Goal: Task Accomplishment & Management: Manage account settings

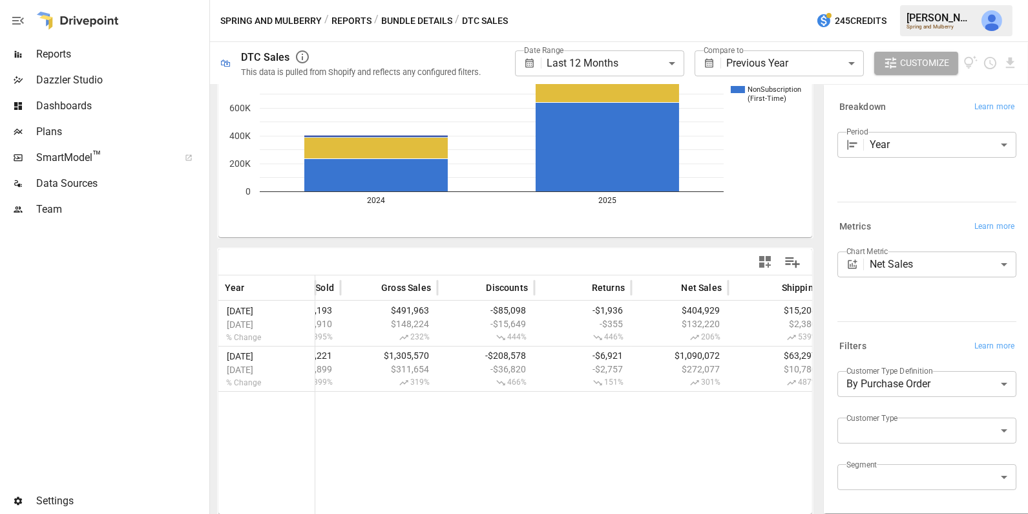
scroll to position [0, 375]
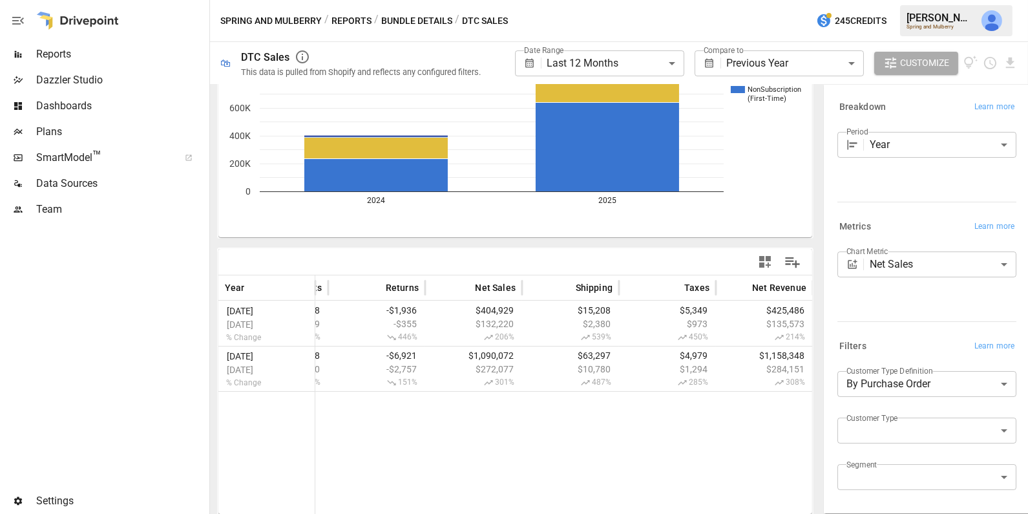
click at [762, 262] on icon "button" at bounding box center [765, 262] width 12 height 12
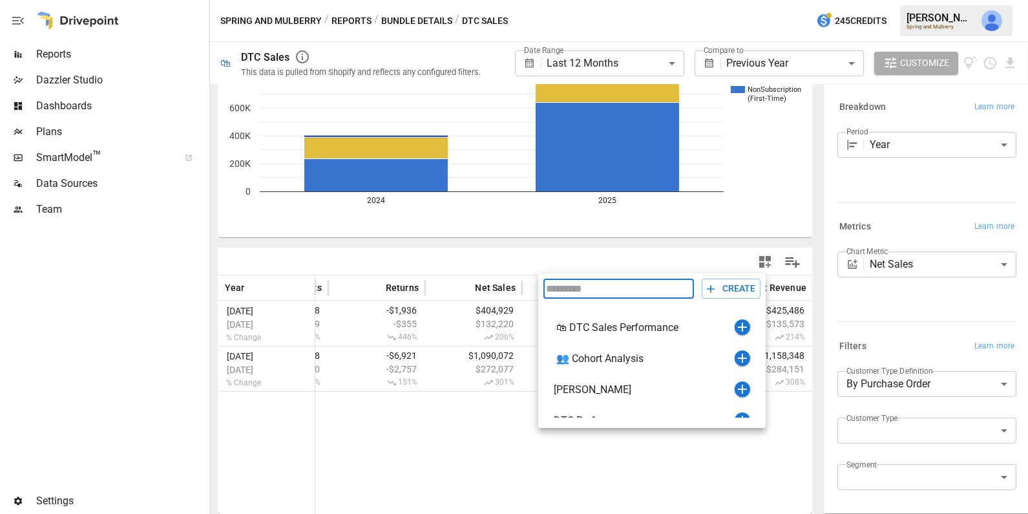
scroll to position [15, 0]
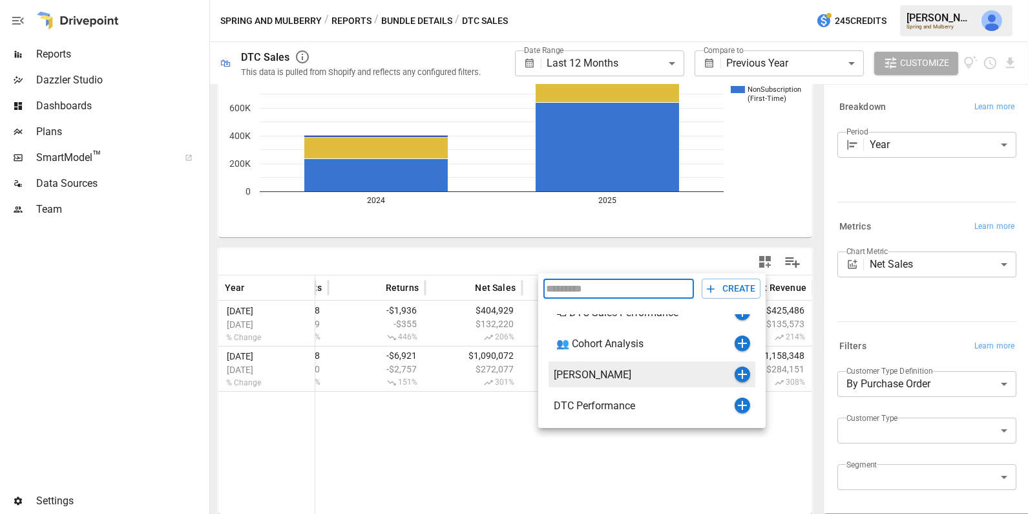
click at [743, 373] on icon "button" at bounding box center [742, 374] width 9 height 9
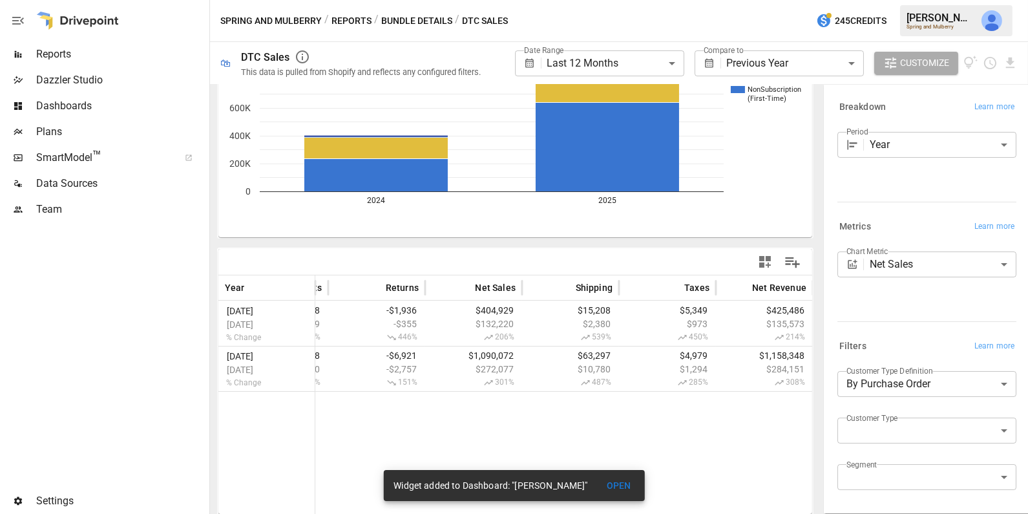
click at [81, 52] on span "Reports" at bounding box center [121, 55] width 171 height 16
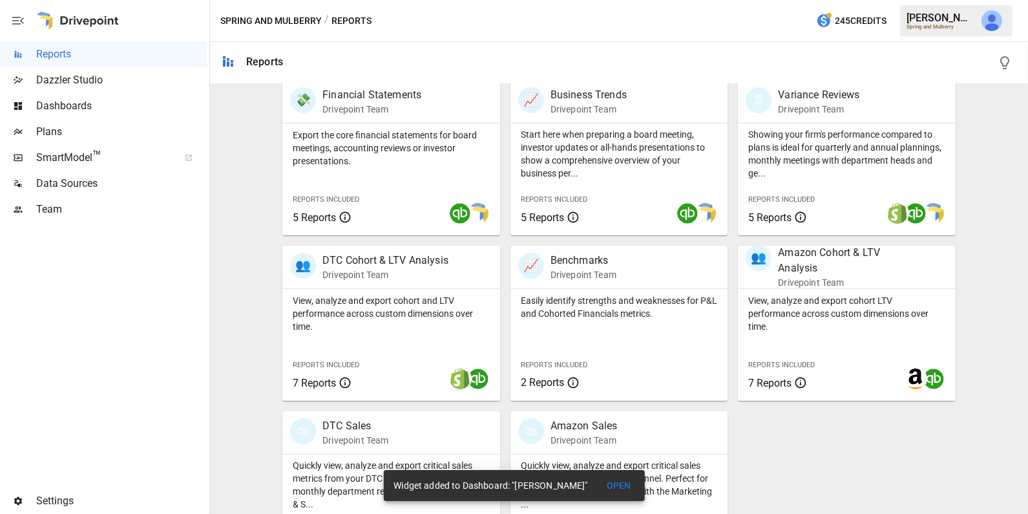
scroll to position [321, 0]
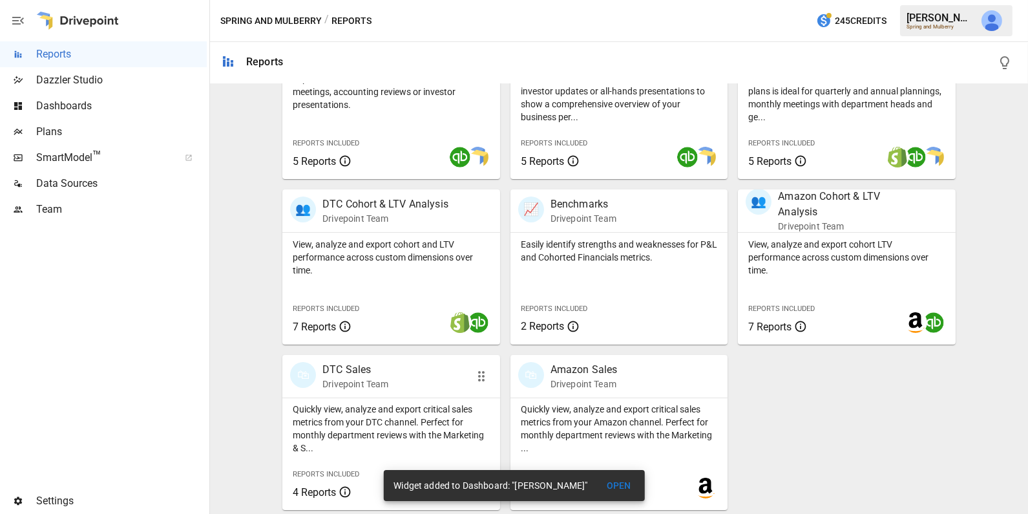
click at [392, 417] on p "Quickly view, analyze and export critical sales metrics from your DTC channel. …" at bounding box center [391, 429] width 197 height 52
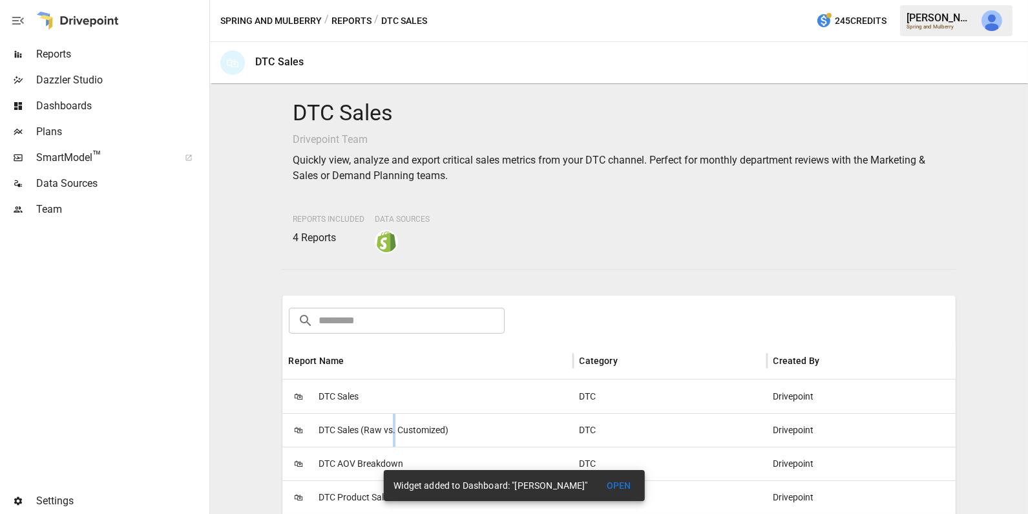
click at [392, 417] on span "DTC Sales (Raw vs. Customized)" at bounding box center [384, 430] width 130 height 33
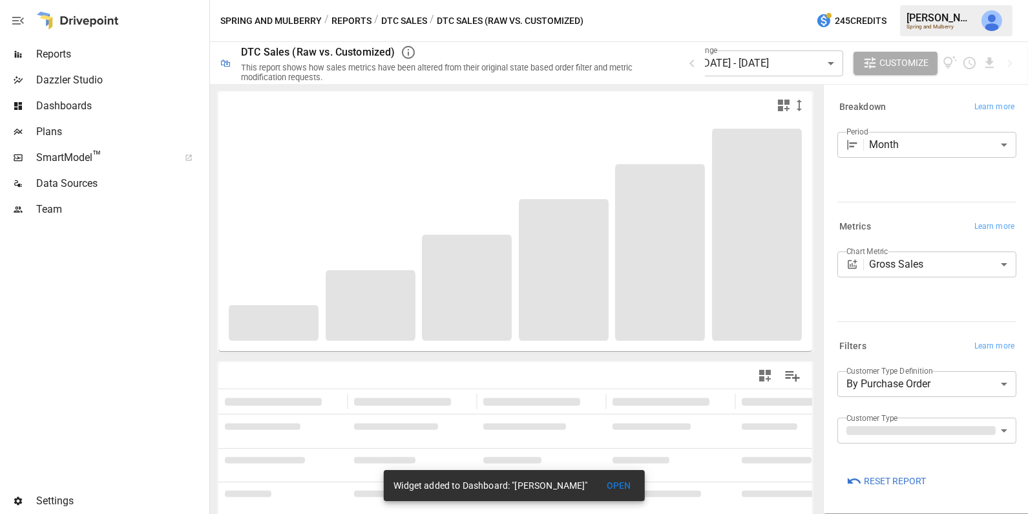
click at [409, 22] on button "DTC Sales" at bounding box center [404, 21] width 46 height 16
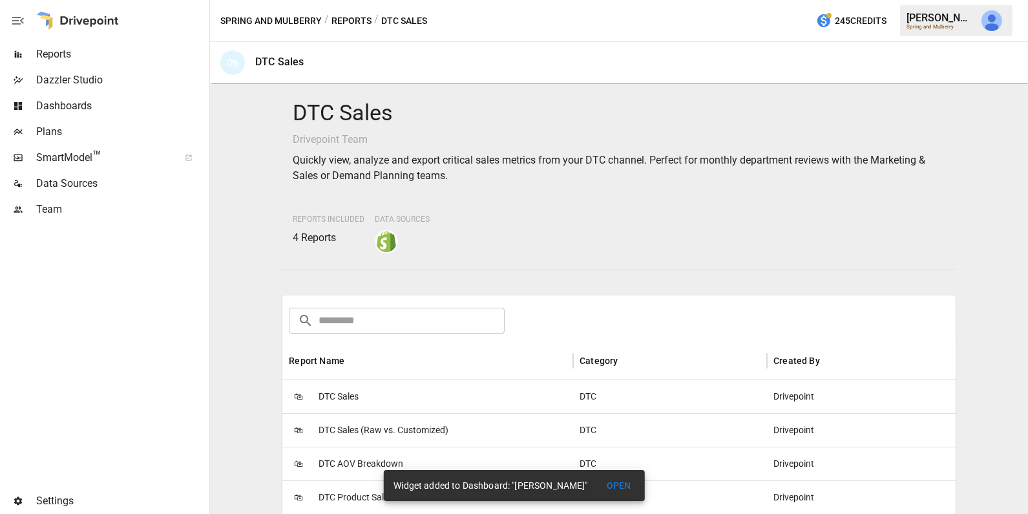
click at [328, 397] on span "DTC Sales" at bounding box center [339, 396] width 40 height 33
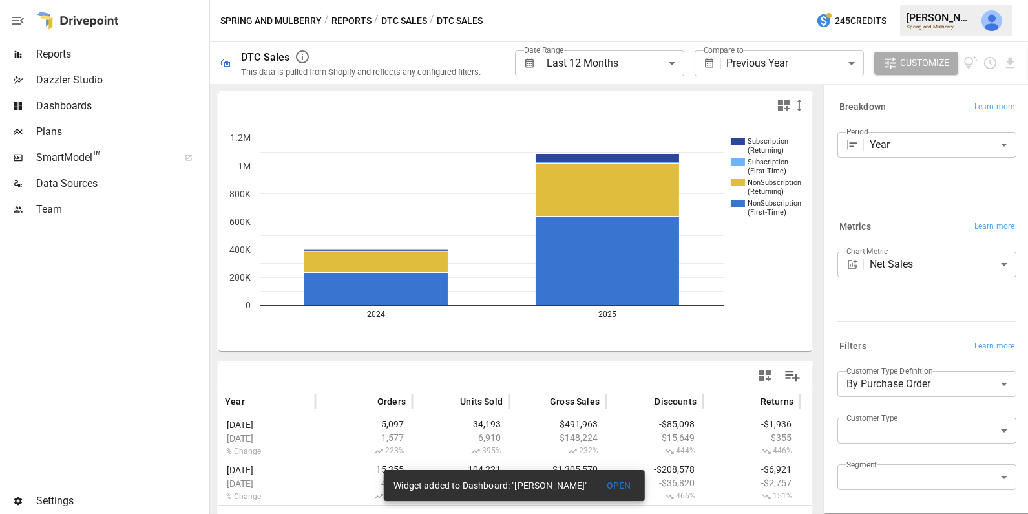
click at [922, 490] on div "Segment ​" at bounding box center [927, 482] width 179 height 36
click at [915, 0] on body "**********" at bounding box center [514, 0] width 1028 height 0
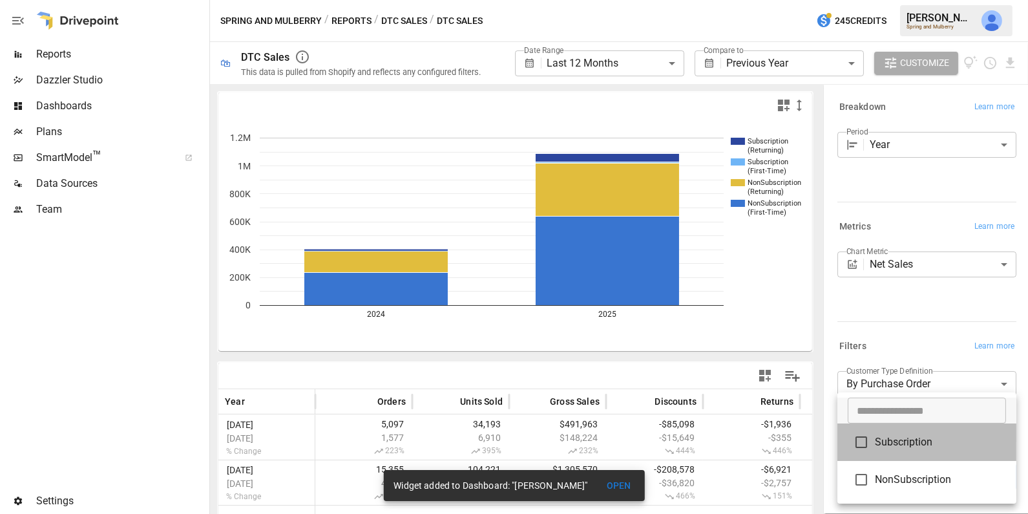
click at [926, 439] on span "Subscription" at bounding box center [940, 442] width 131 height 16
type input "**********"
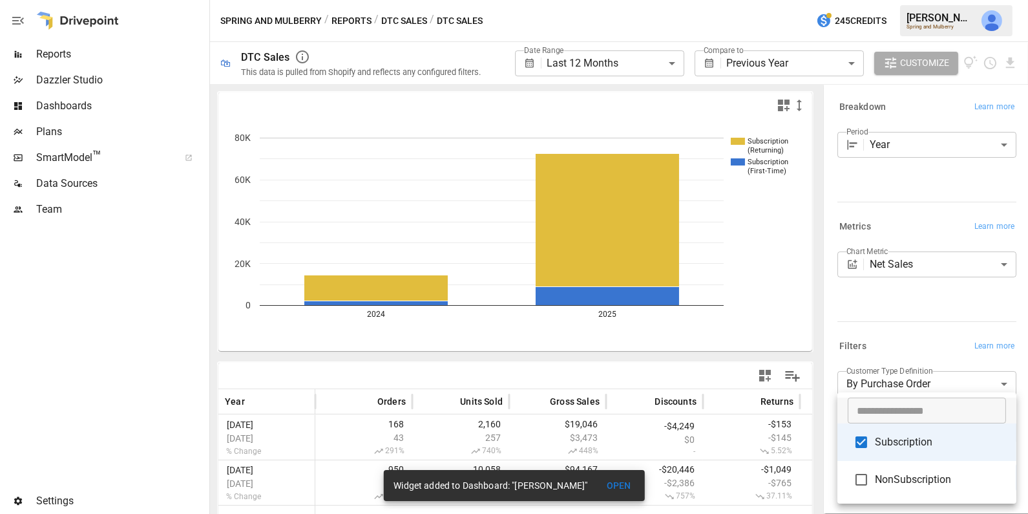
click at [781, 105] on div at bounding box center [514, 257] width 1028 height 514
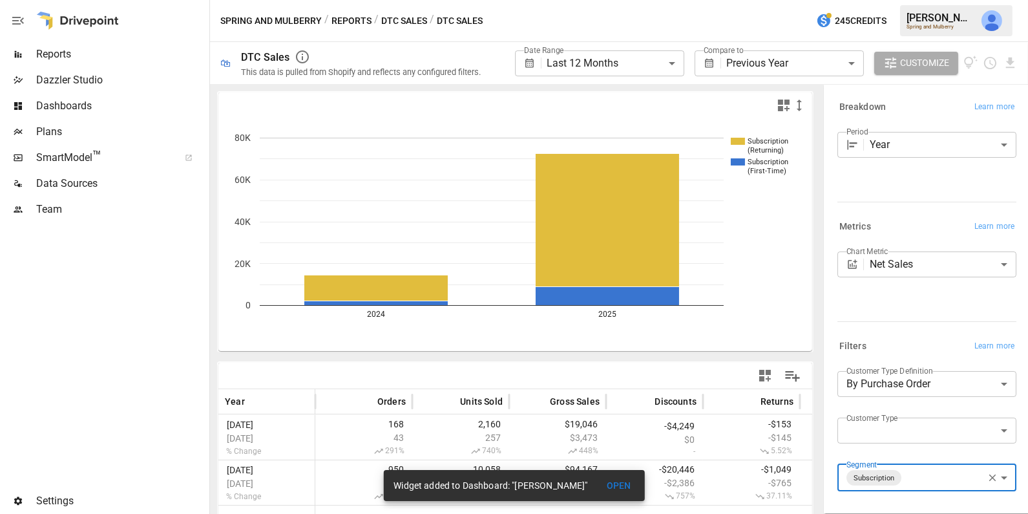
click at [785, 103] on icon "button" at bounding box center [784, 106] width 12 height 12
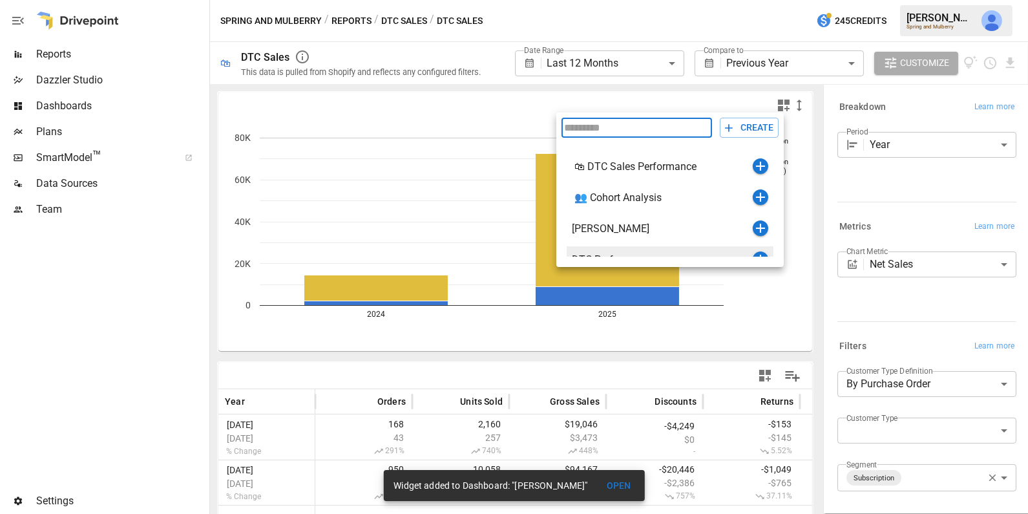
scroll to position [15, 0]
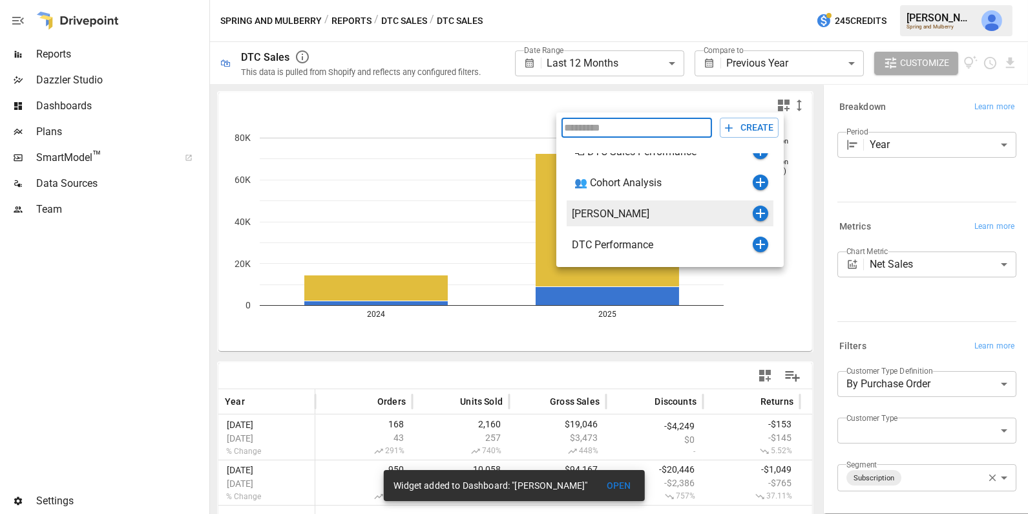
click at [759, 212] on icon "button" at bounding box center [760, 213] width 9 height 9
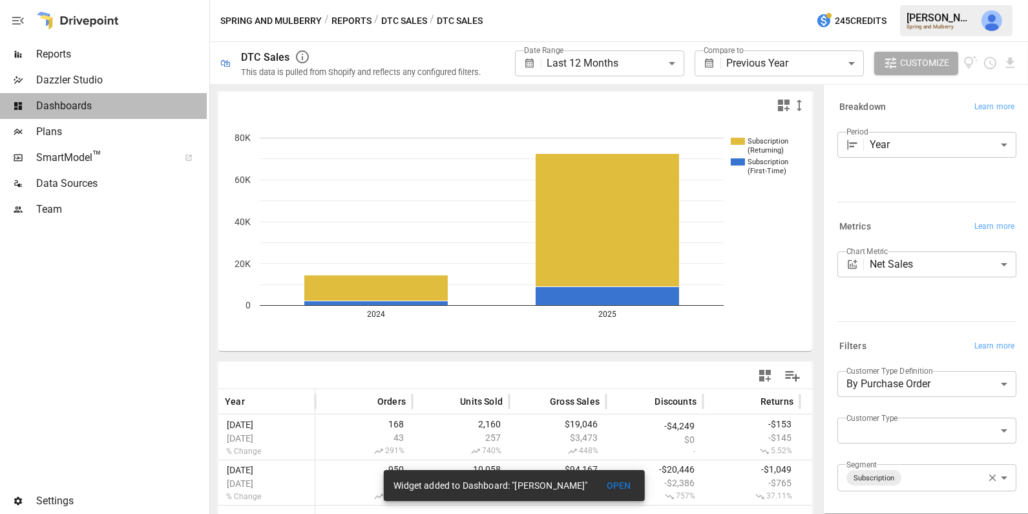
click at [128, 101] on span "Dashboards" at bounding box center [121, 106] width 171 height 16
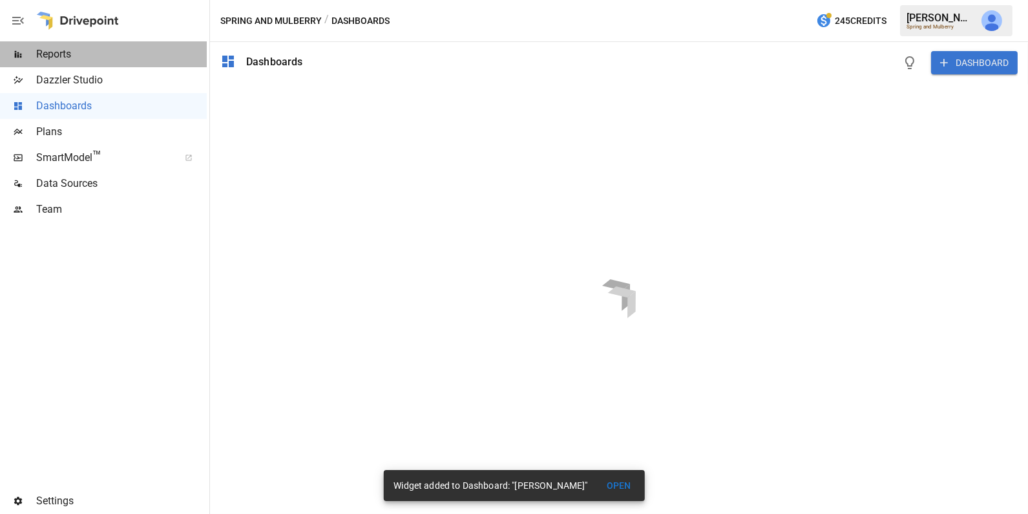
click at [107, 45] on div "Reports" at bounding box center [103, 54] width 207 height 26
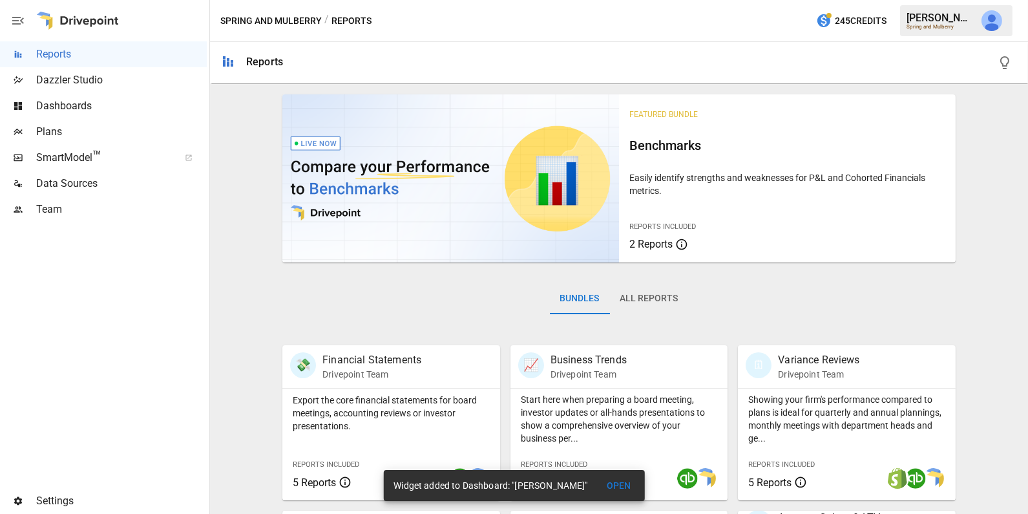
click at [90, 107] on span "Dashboards" at bounding box center [121, 106] width 171 height 16
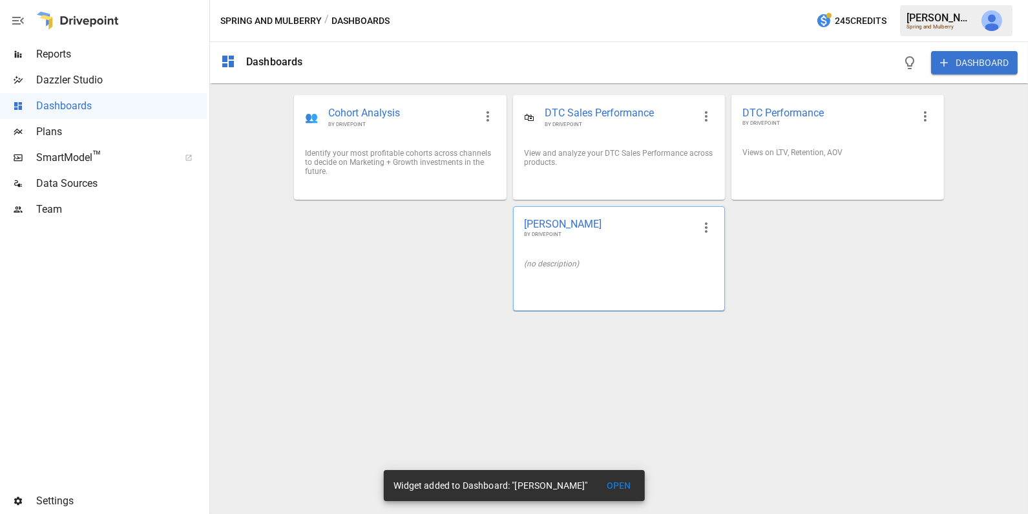
click at [588, 258] on div "(no description)" at bounding box center [619, 264] width 211 height 30
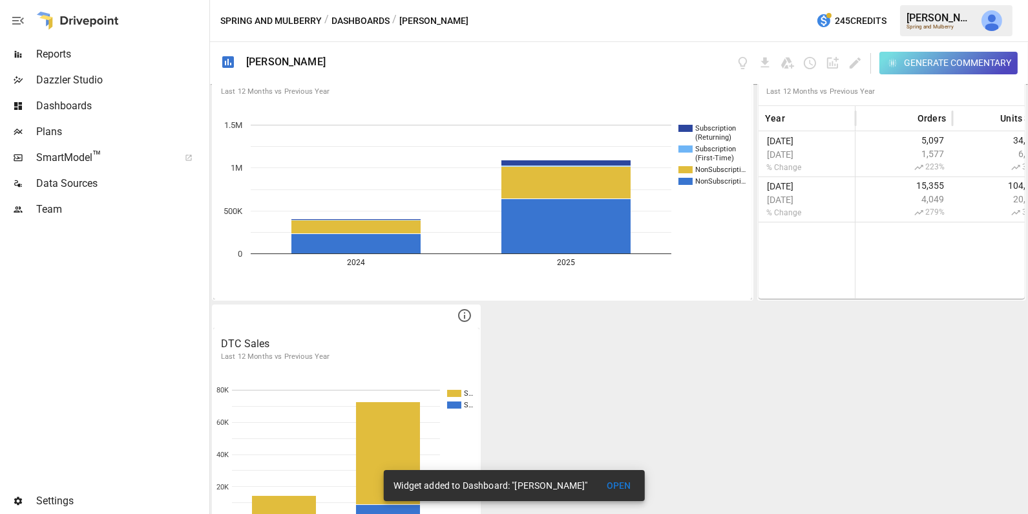
scroll to position [3802, 0]
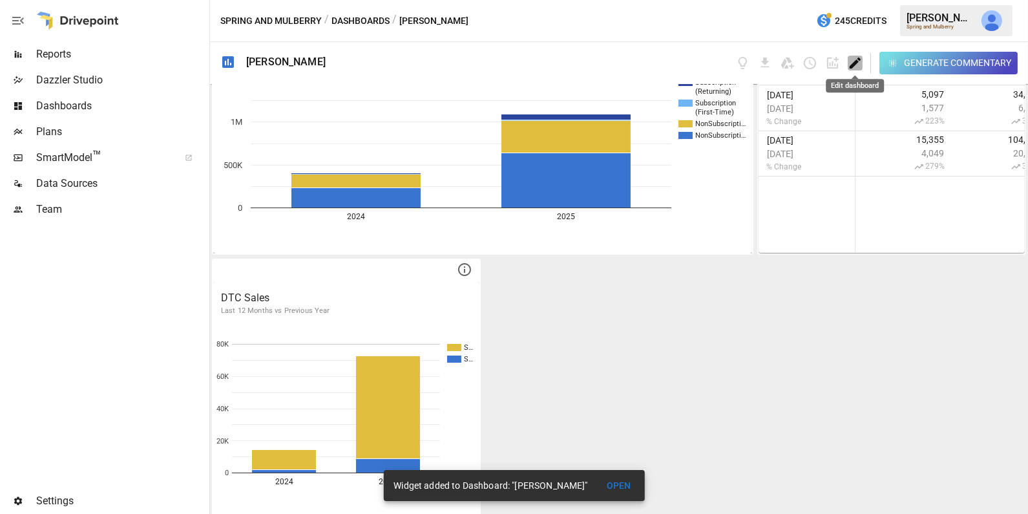
click at [858, 61] on icon "Edit dashboard" at bounding box center [855, 63] width 11 height 11
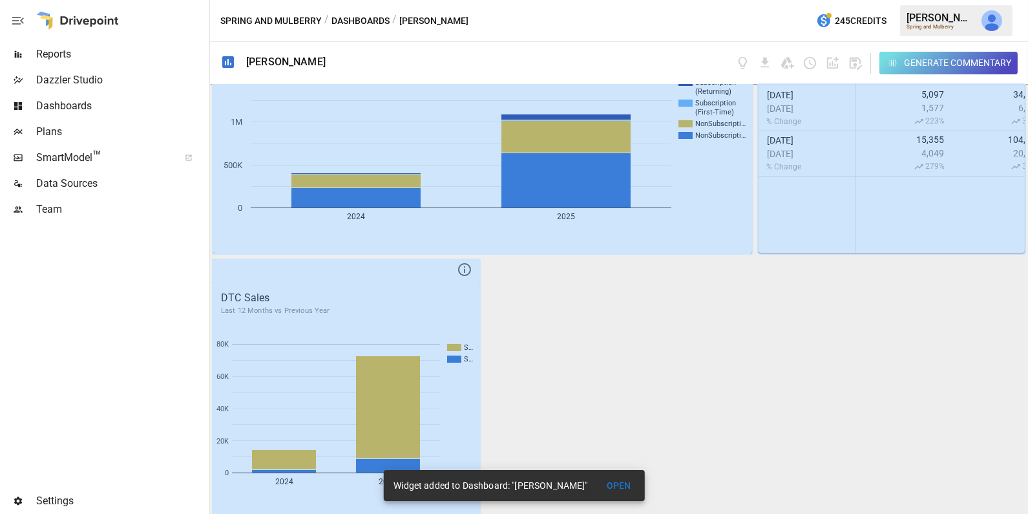
click at [619, 485] on button "OPEN" at bounding box center [618, 486] width 41 height 24
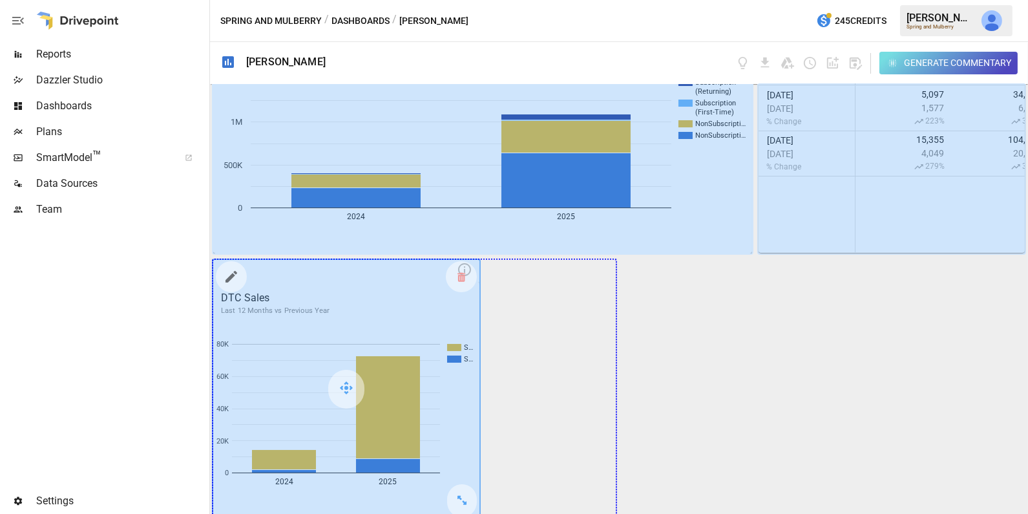
drag, startPoint x: 464, startPoint y: 494, endPoint x: 614, endPoint y: 491, distance: 150.0
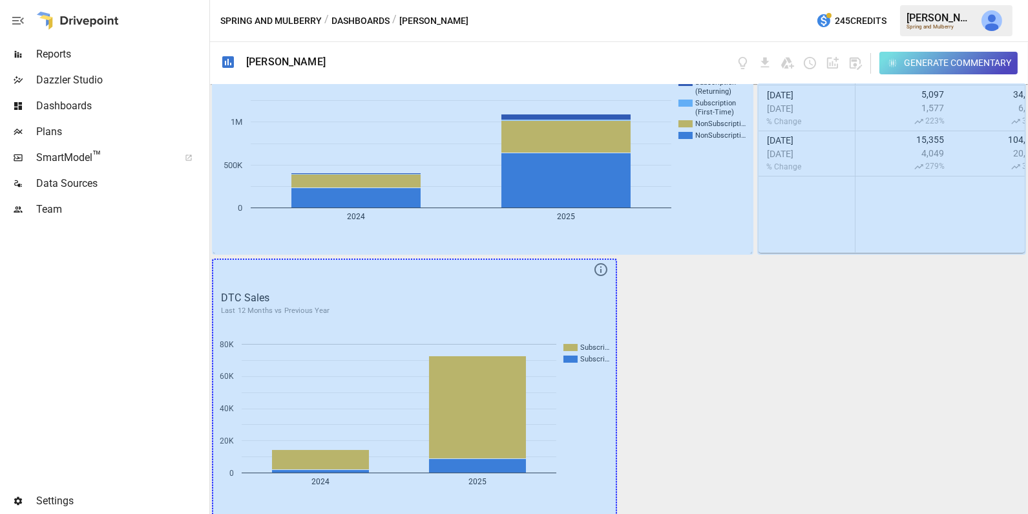
drag, startPoint x: 603, startPoint y: 494, endPoint x: 666, endPoint y: 491, distance: 63.4
click at [666, 491] on div "DTC Sales Last 12 Months vs. Previous Year How quickly DTC is growing Month Ord…" at bounding box center [619, 299] width 818 height 430
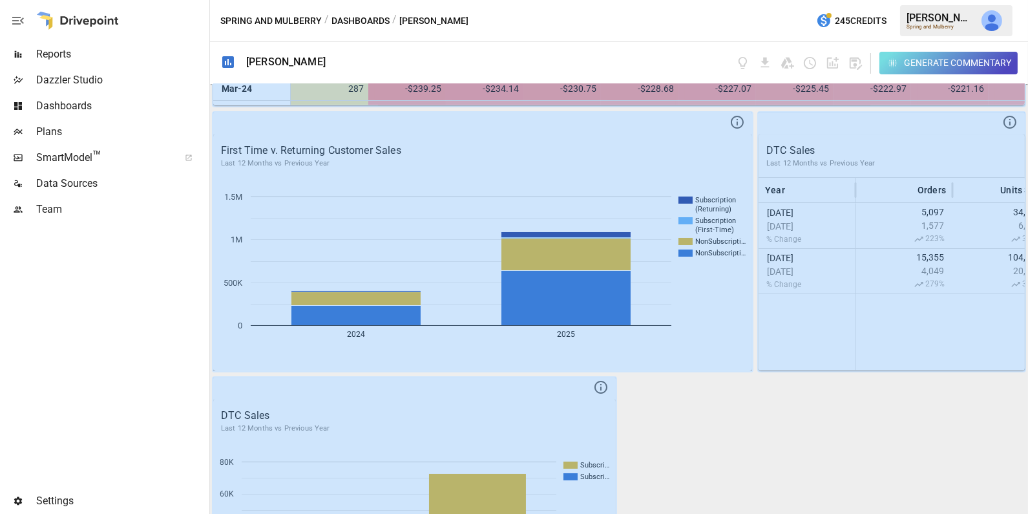
scroll to position [3681, 0]
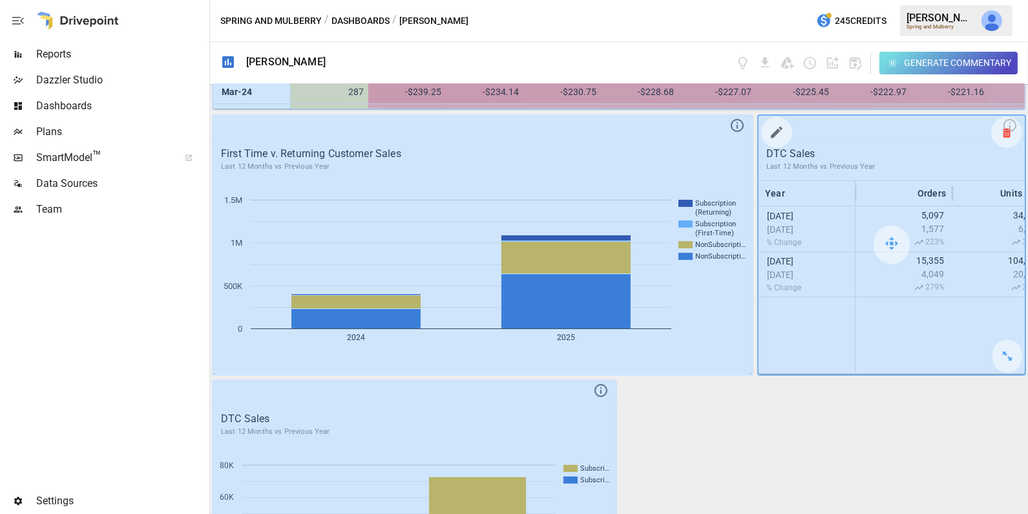
click at [1008, 132] on icon at bounding box center [1007, 132] width 8 height 1
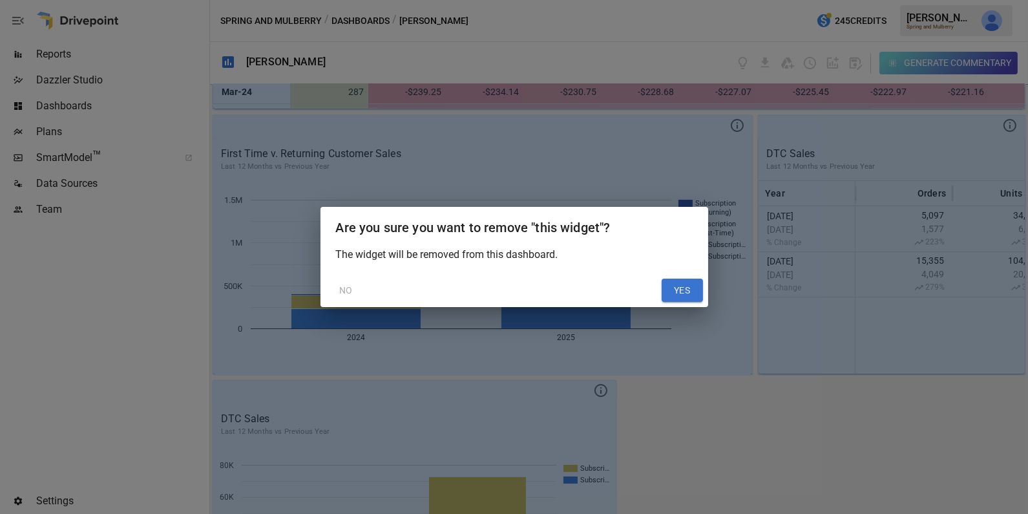
click at [684, 290] on button "YES" at bounding box center [682, 290] width 41 height 23
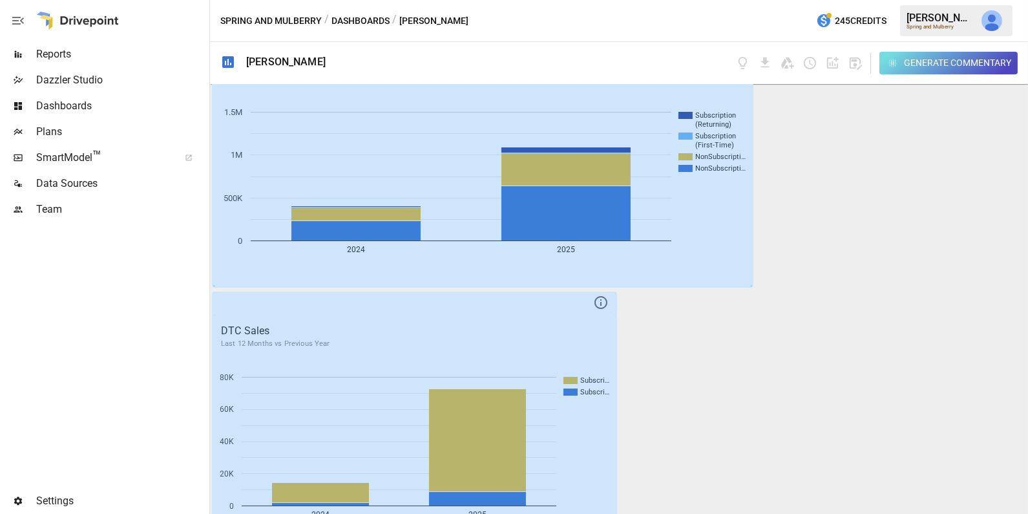
scroll to position [3802, 0]
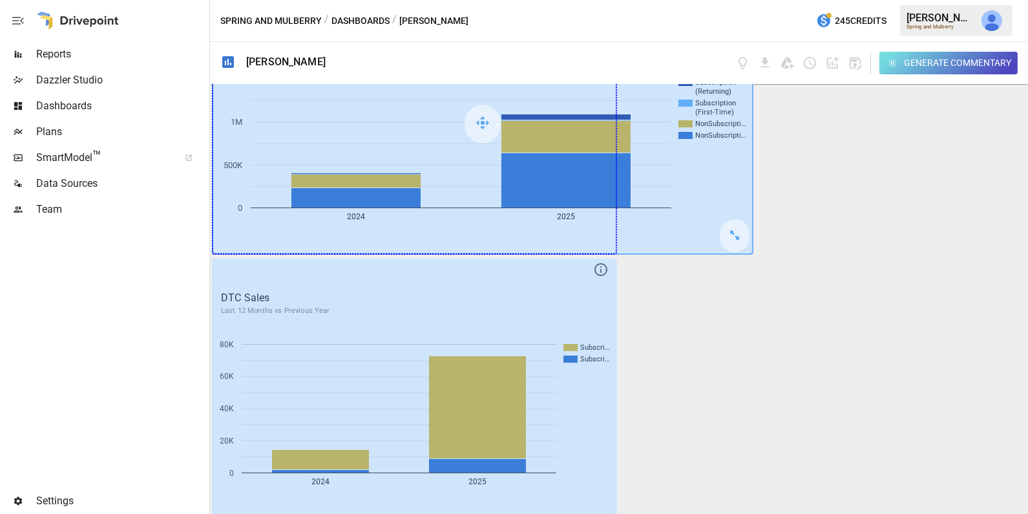
drag, startPoint x: 730, startPoint y: 226, endPoint x: 615, endPoint y: 226, distance: 115.7
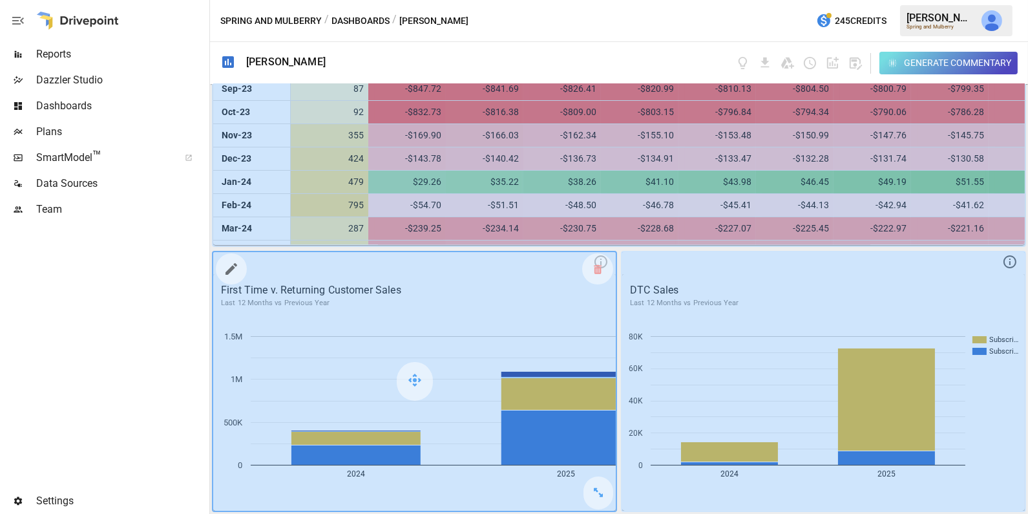
scroll to position [3537, 0]
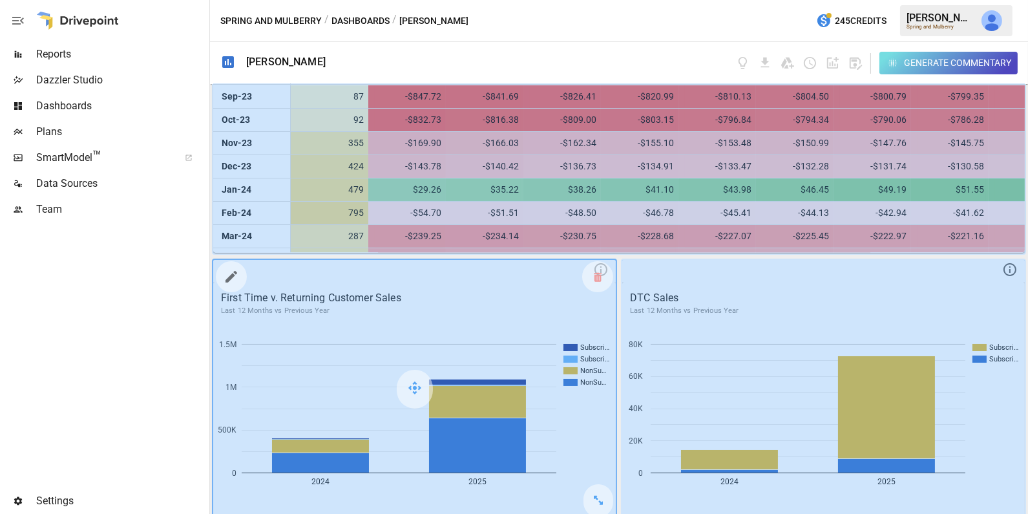
click at [230, 273] on icon "button" at bounding box center [232, 277] width 16 height 16
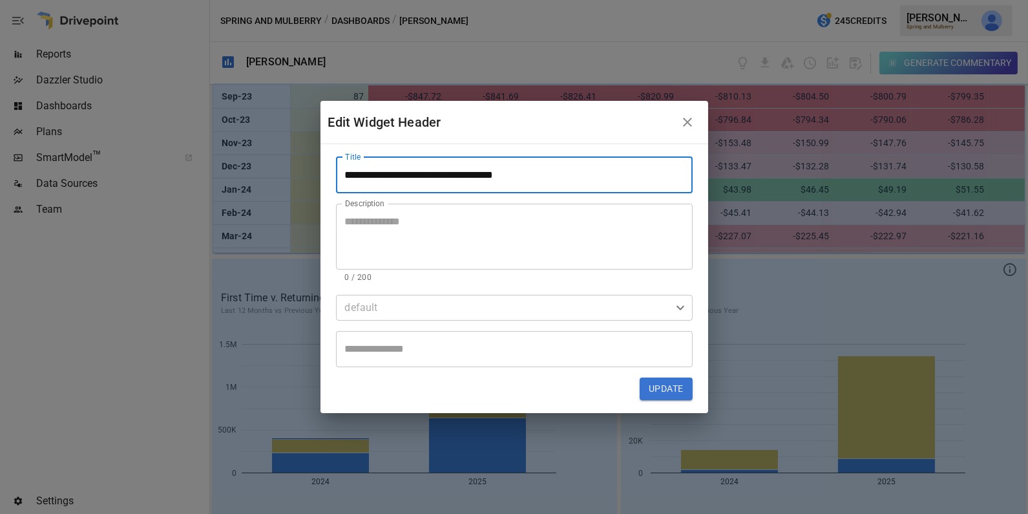
click at [345, 177] on input "**********" at bounding box center [514, 175] width 357 height 36
click at [386, 175] on input "**********" at bounding box center [514, 175] width 357 height 36
type input "**********"
click at [666, 388] on button "Update" at bounding box center [666, 388] width 52 height 23
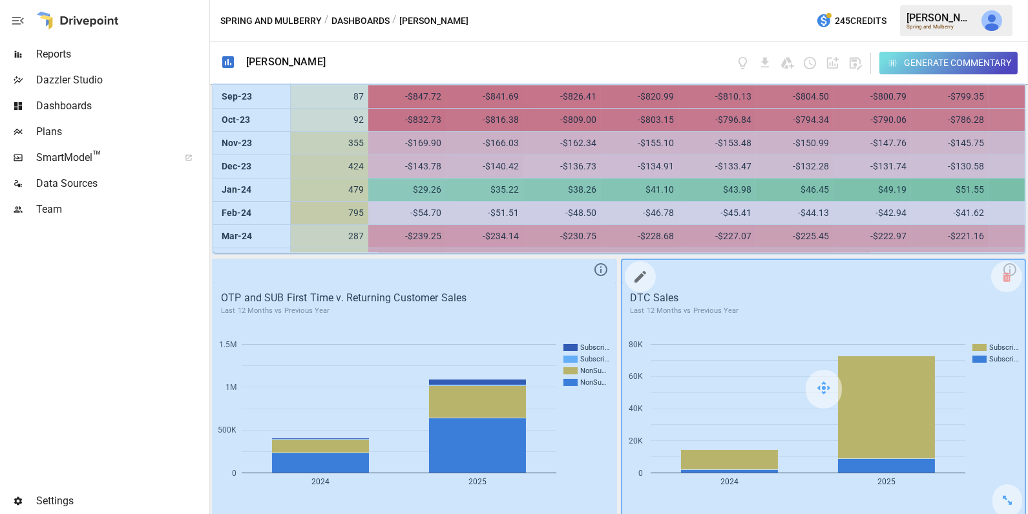
click at [639, 271] on icon "button" at bounding box center [641, 277] width 12 height 12
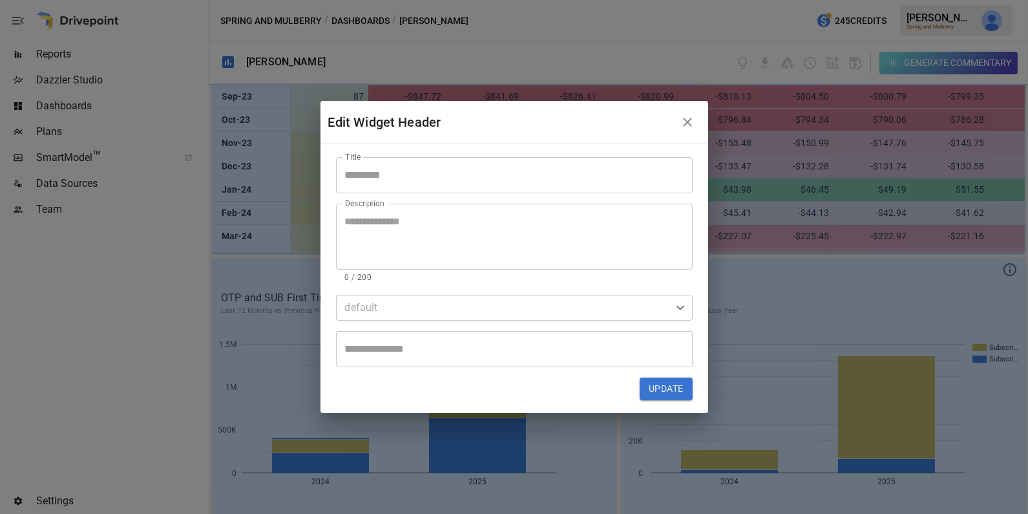
click at [472, 173] on input "Title" at bounding box center [514, 175] width 357 height 36
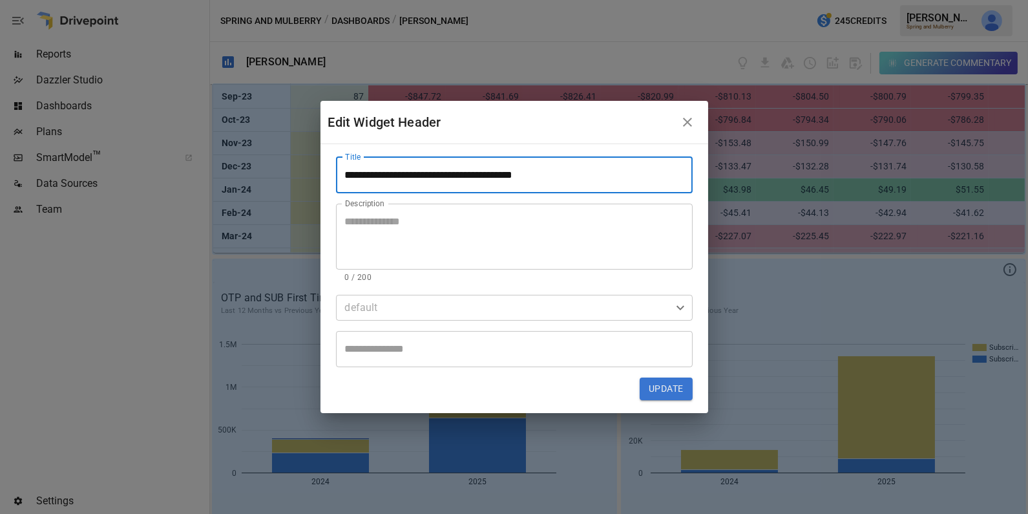
click at [392, 176] on input "**********" at bounding box center [514, 175] width 357 height 36
type input "**********"
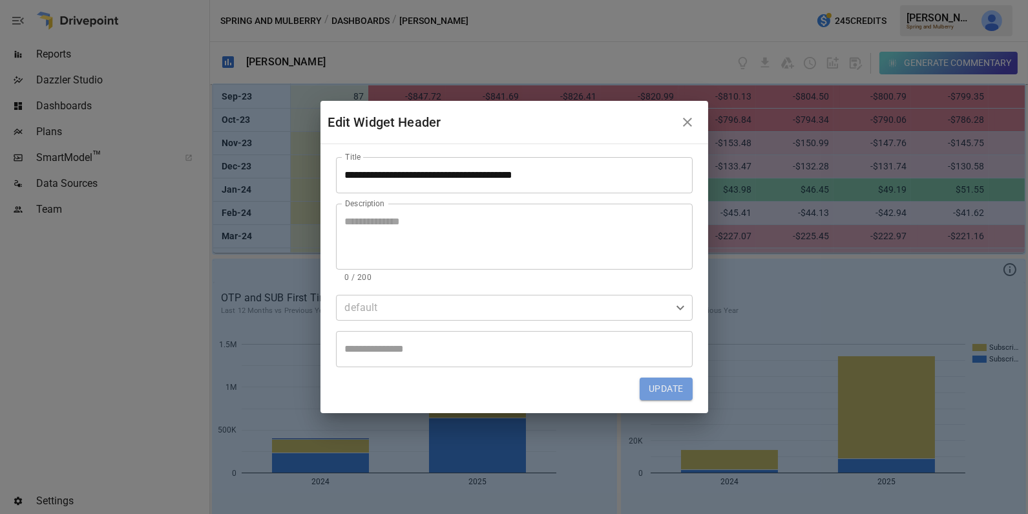
click at [659, 385] on button "Update" at bounding box center [666, 388] width 52 height 23
